Goal: Task Accomplishment & Management: Use online tool/utility

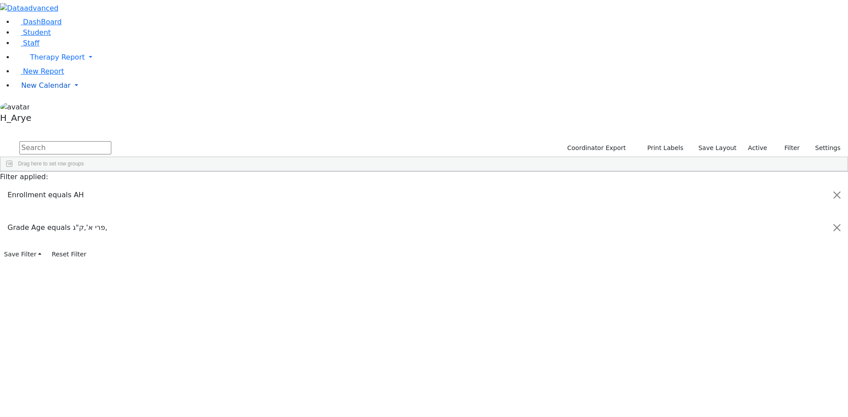
click at [61, 94] on link "New Calendar" at bounding box center [431, 86] width 834 height 18
click at [60, 118] on span "Teacher Report" at bounding box center [47, 113] width 53 height 8
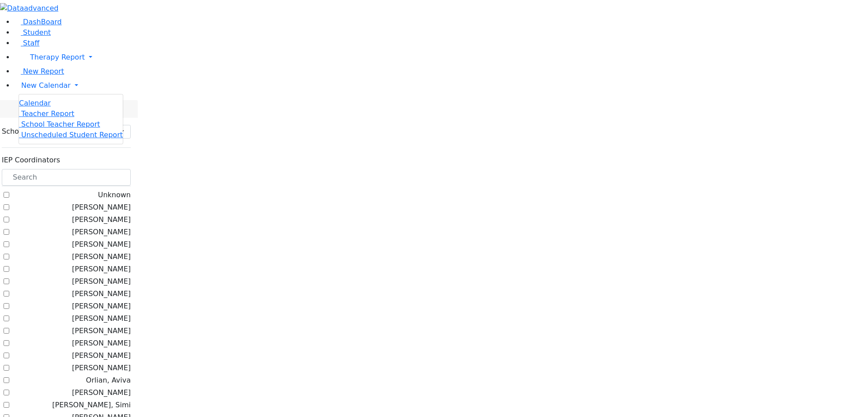
select select "212"
click at [47, 107] on span "Calendar" at bounding box center [35, 103] width 32 height 8
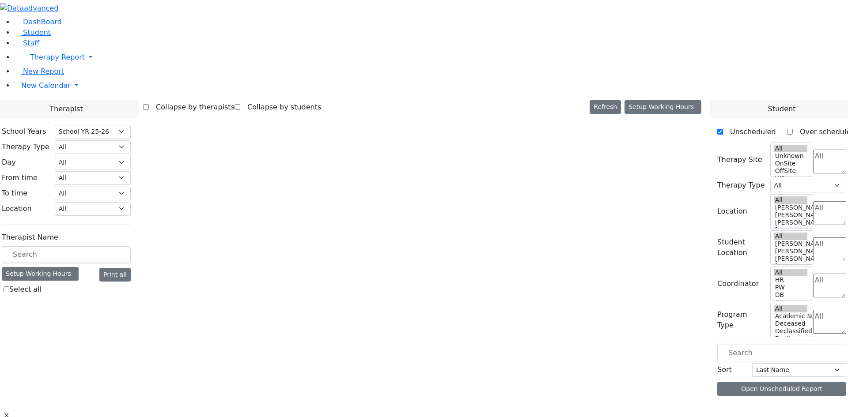
select select "212"
select select "3"
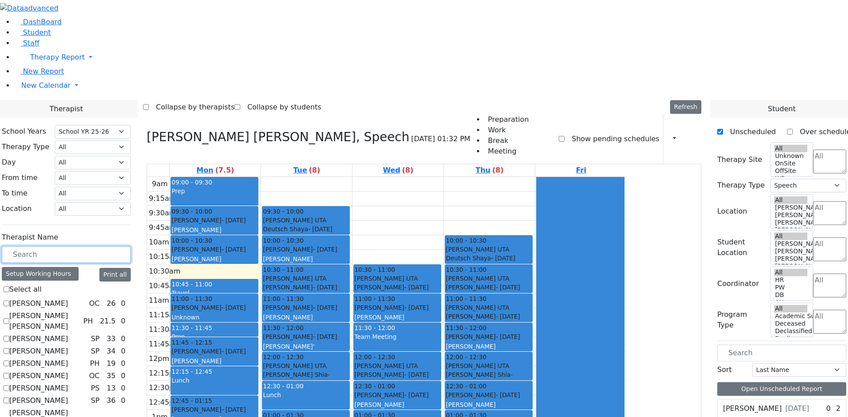
click at [131, 246] on input "text" at bounding box center [66, 254] width 129 height 17
type input "צ"
checkbox input "true"
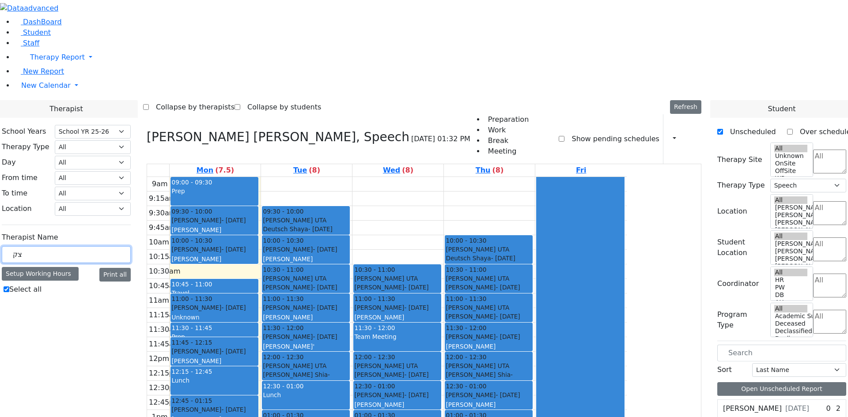
type input "צ"
checkbox input "false"
type input "MEH"
click at [131, 229] on div "Therapist Name MEH Setup Working Hours Print all Select all Mehl Miriam OC" at bounding box center [66, 270] width 129 height 82
click at [68, 298] on label "Mehl Miriam" at bounding box center [38, 303] width 59 height 11
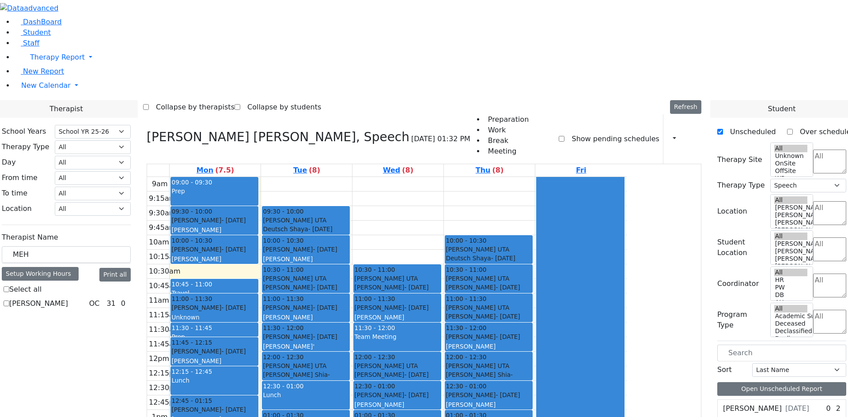
click at [9, 301] on input "Mehl Miriam" at bounding box center [7, 304] width 6 height 6
checkbox input "true"
select select "1"
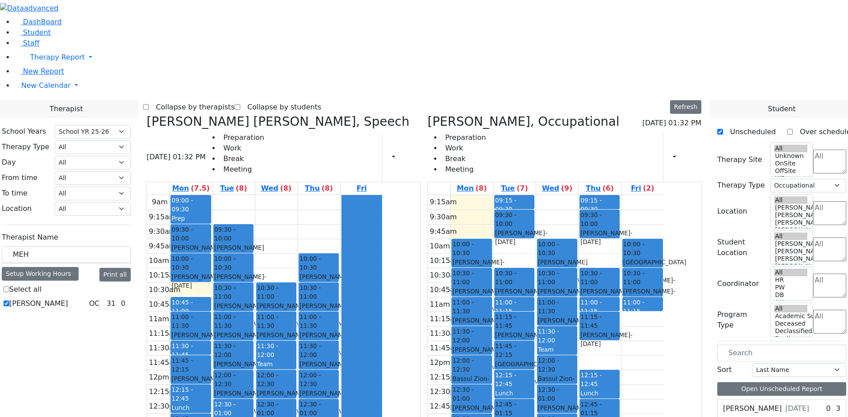
click at [147, 114] on icon at bounding box center [147, 121] width 0 height 15
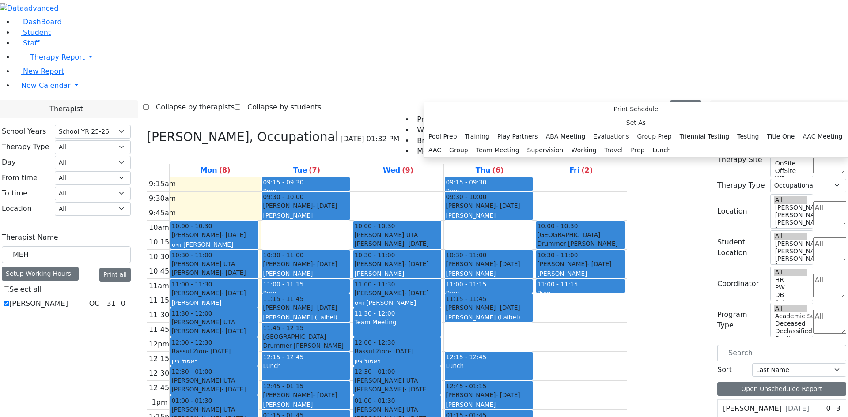
click at [320, 354] on div "9:15am 9:30am 9:45am 10am 10:15am 10:30am 10:45am 11am 11:15am 11:30am 11:45am …" at bounding box center [386, 352] width 479 height 350
